Goal: Check status

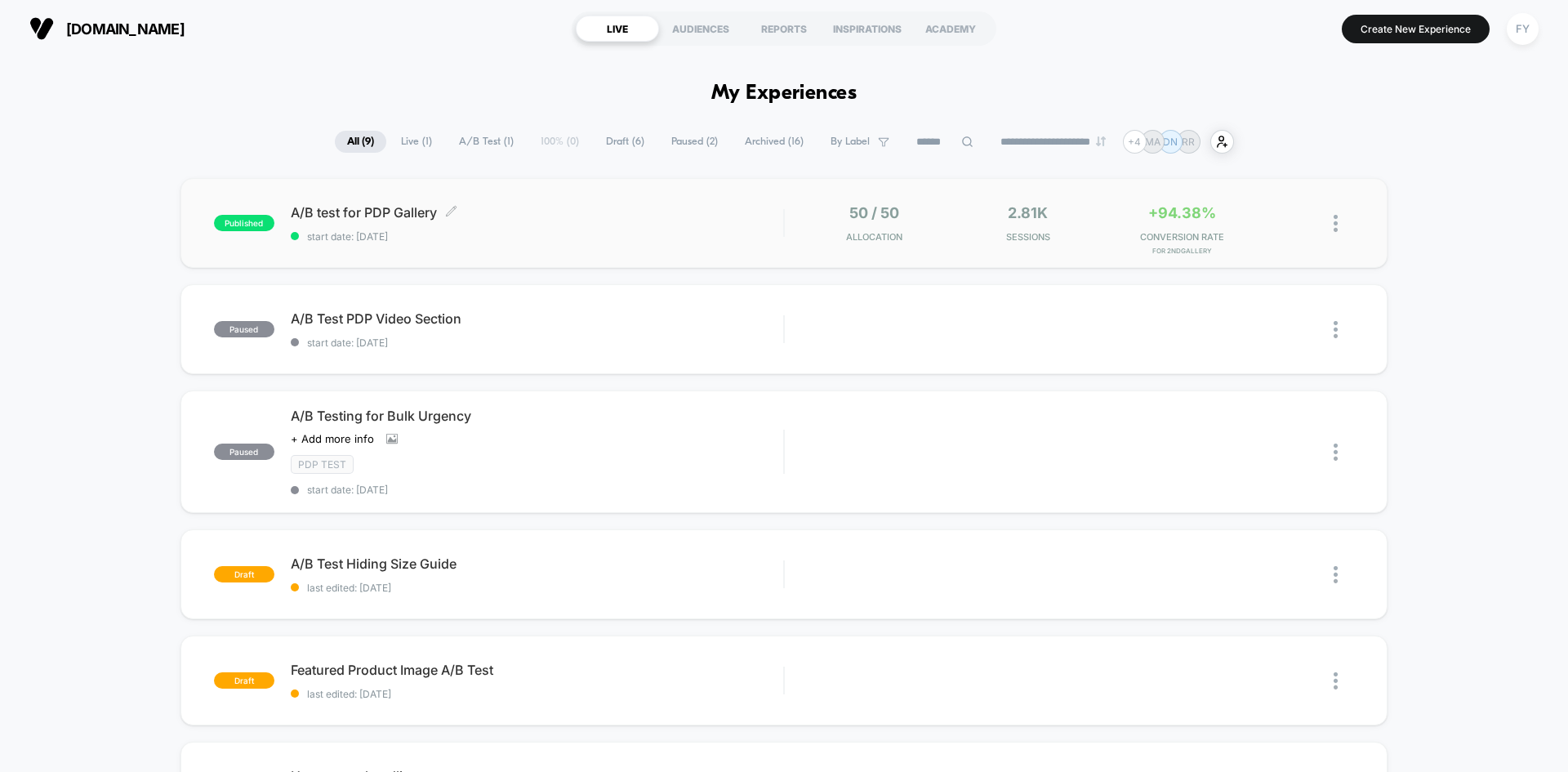
click at [584, 234] on span "start date: [DATE]" at bounding box center [537, 236] width 493 height 12
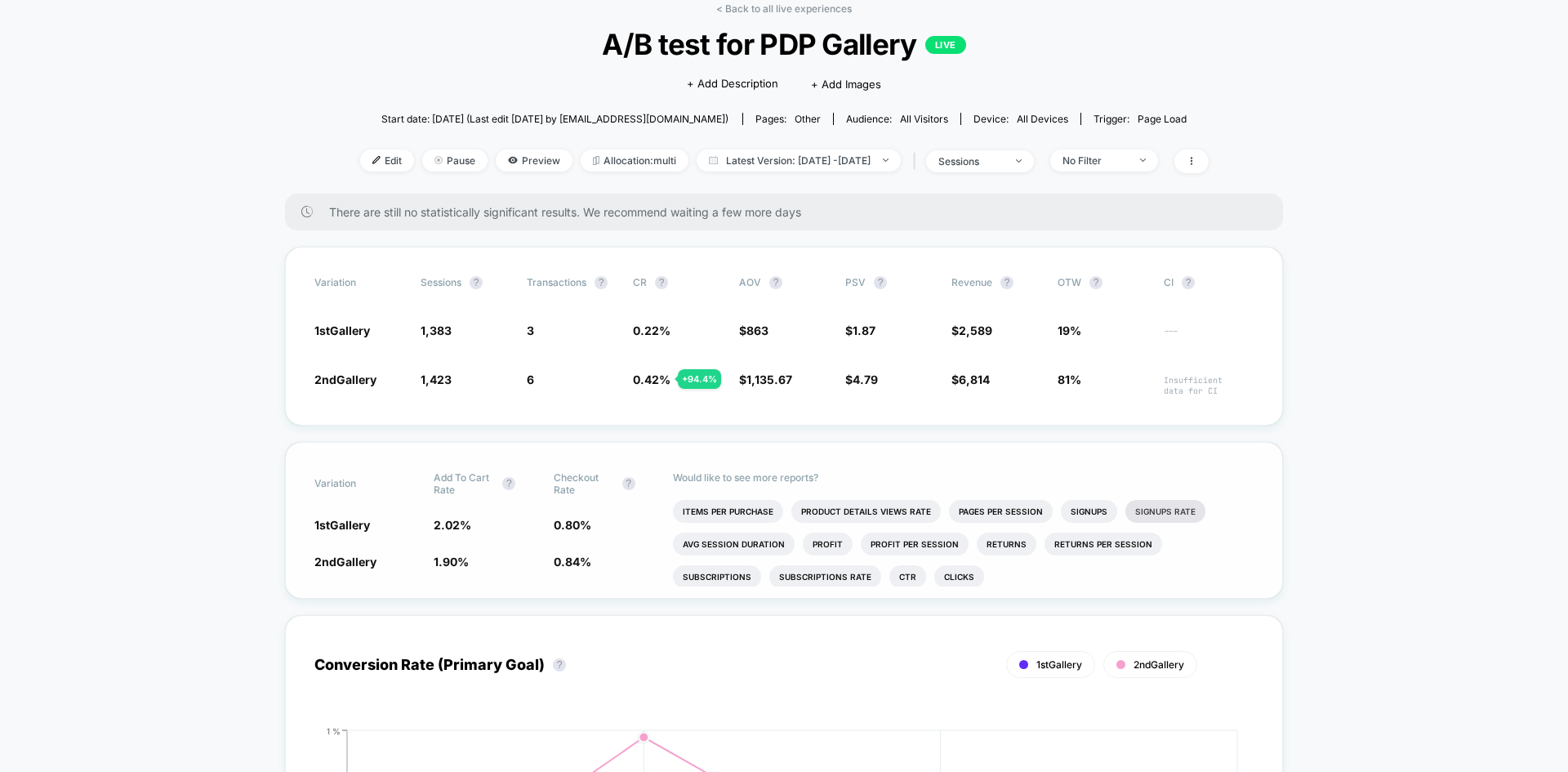
scroll to position [81, 0]
drag, startPoint x: 82, startPoint y: 263, endPoint x: 171, endPoint y: 269, distance: 89.2
